Goal: Task Accomplishment & Management: Manage account settings

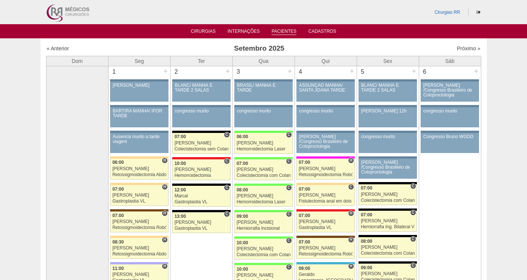
click at [284, 33] on link "Pacientes" at bounding box center [284, 32] width 25 height 6
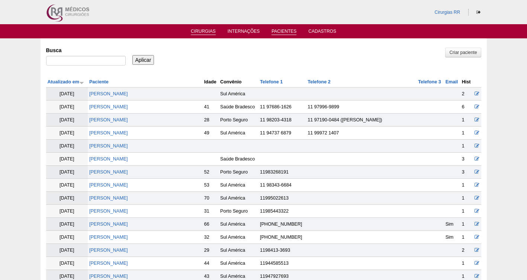
click at [202, 32] on link "Cirurgias" at bounding box center [203, 32] width 25 height 6
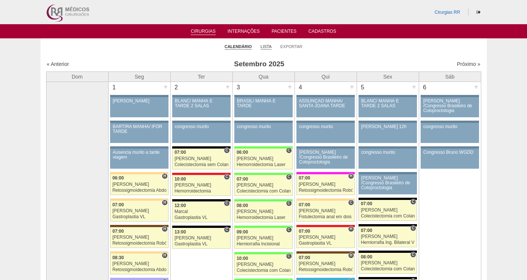
click at [267, 48] on link "Lista" at bounding box center [266, 47] width 11 height 6
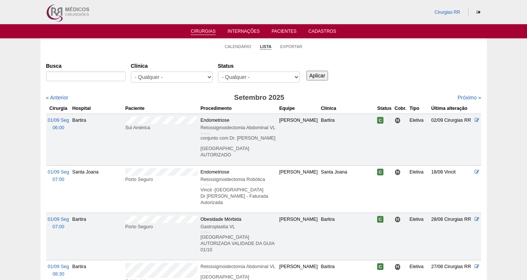
select select "resr"
click at [218, 71] on select "- Qualquer - Reservada Confirmada Suspensa Cancelada" at bounding box center [259, 76] width 82 height 11
click at [318, 78] on input "Aplicar" at bounding box center [318, 76] width 22 height 10
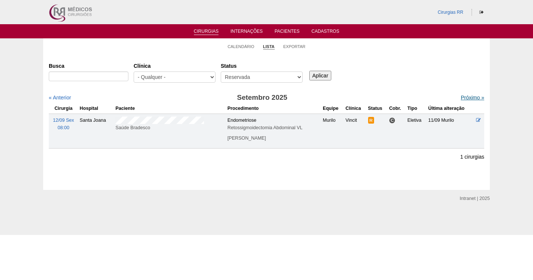
click at [467, 97] on link "Próximo »" at bounding box center [472, 97] width 23 height 6
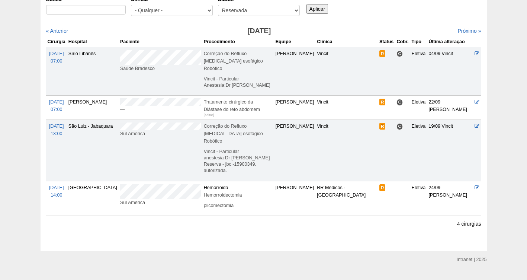
scroll to position [75, 0]
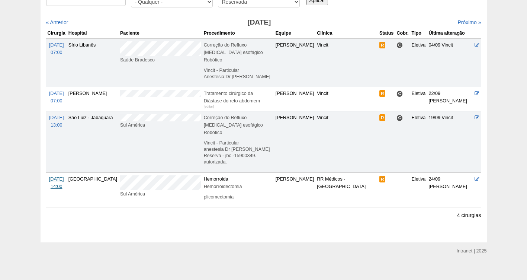
click at [58, 176] on span "30/10 Qui" at bounding box center [56, 178] width 15 height 5
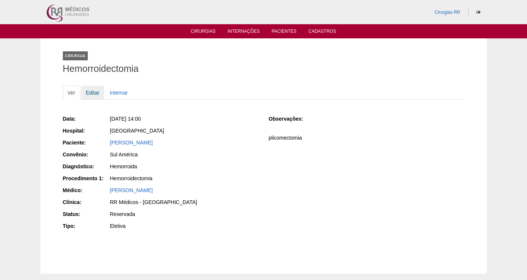
click at [92, 94] on link "Editar" at bounding box center [92, 93] width 23 height 14
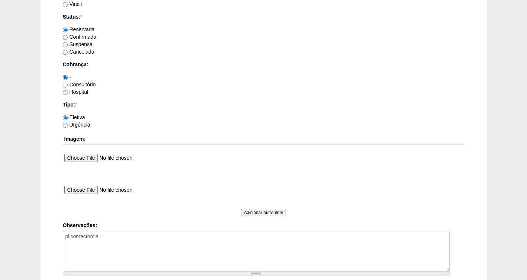
scroll to position [581, 0]
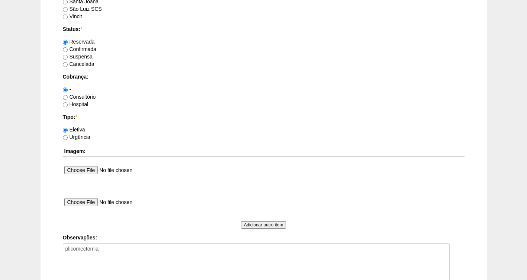
click at [89, 52] on label "Confirmada" at bounding box center [79, 49] width 33 height 6
click at [68, 52] on input "Confirmada" at bounding box center [65, 49] width 5 height 5
radio input "true"
click at [84, 97] on label "Consultório" at bounding box center [79, 97] width 33 height 6
click at [68, 97] on input "Consultório" at bounding box center [65, 97] width 5 height 5
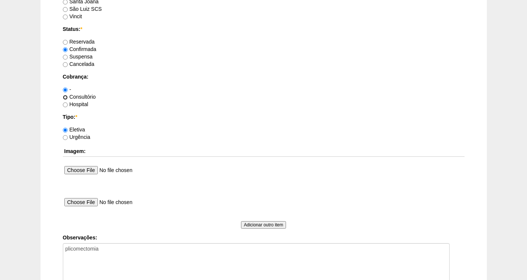
radio input "true"
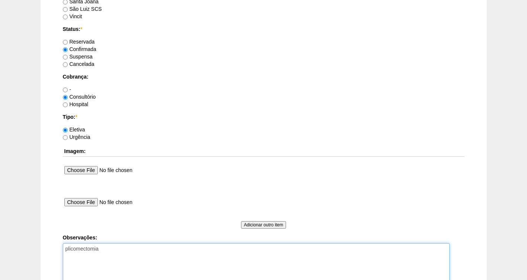
click at [108, 250] on textarea "plicomectomia" at bounding box center [256, 263] width 387 height 41
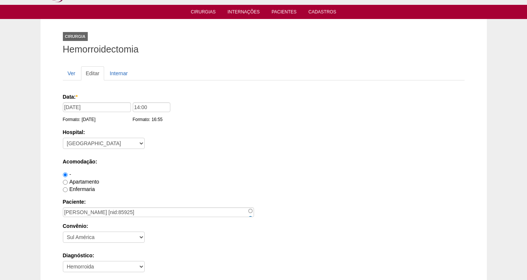
scroll to position [0, 0]
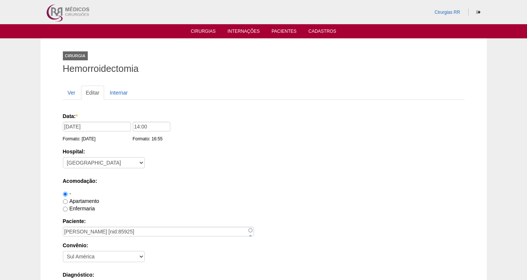
type textarea "plicomectomia FATURADA CONSULTORIO COD NEGADO:"
drag, startPoint x: 159, startPoint y: 231, endPoint x: 57, endPoint y: 229, distance: 102.3
